Goal: Information Seeking & Learning: Learn about a topic

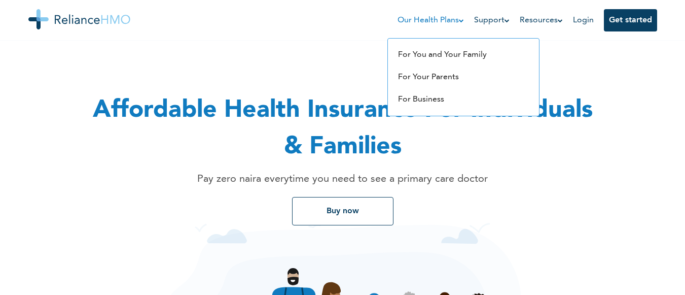
click at [398, 26] on link "Our Health Plans" at bounding box center [431, 20] width 66 height 12
click at [398, 51] on link "For You and Your Family" at bounding box center [442, 55] width 89 height 8
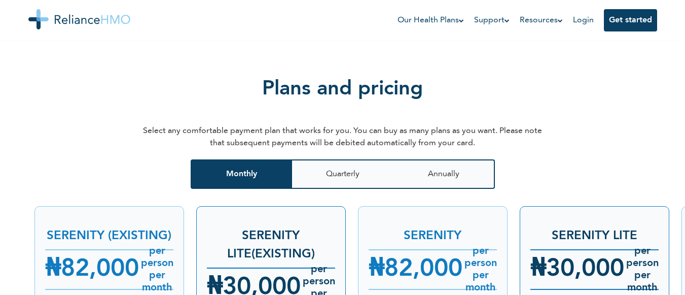
scroll to position [1206, 0]
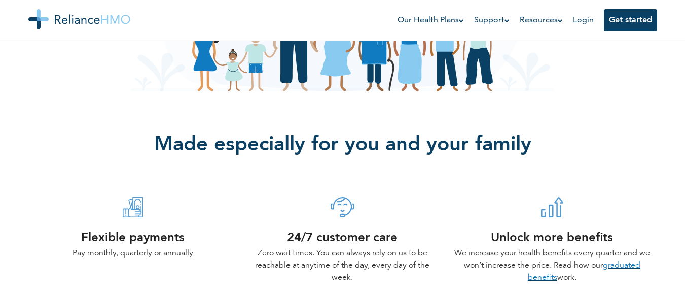
scroll to position [284, 0]
